Goal: Navigation & Orientation: Find specific page/section

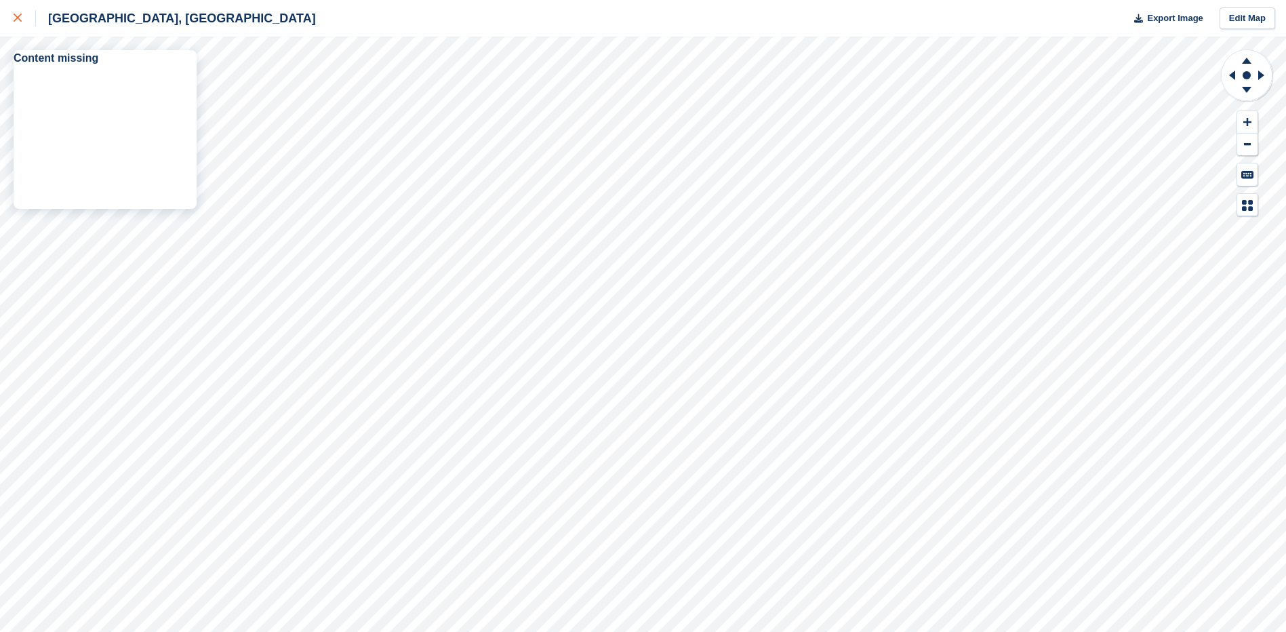
click at [14, 12] on div at bounding box center [25, 18] width 22 height 16
